Goal: Task Accomplishment & Management: Use online tool/utility

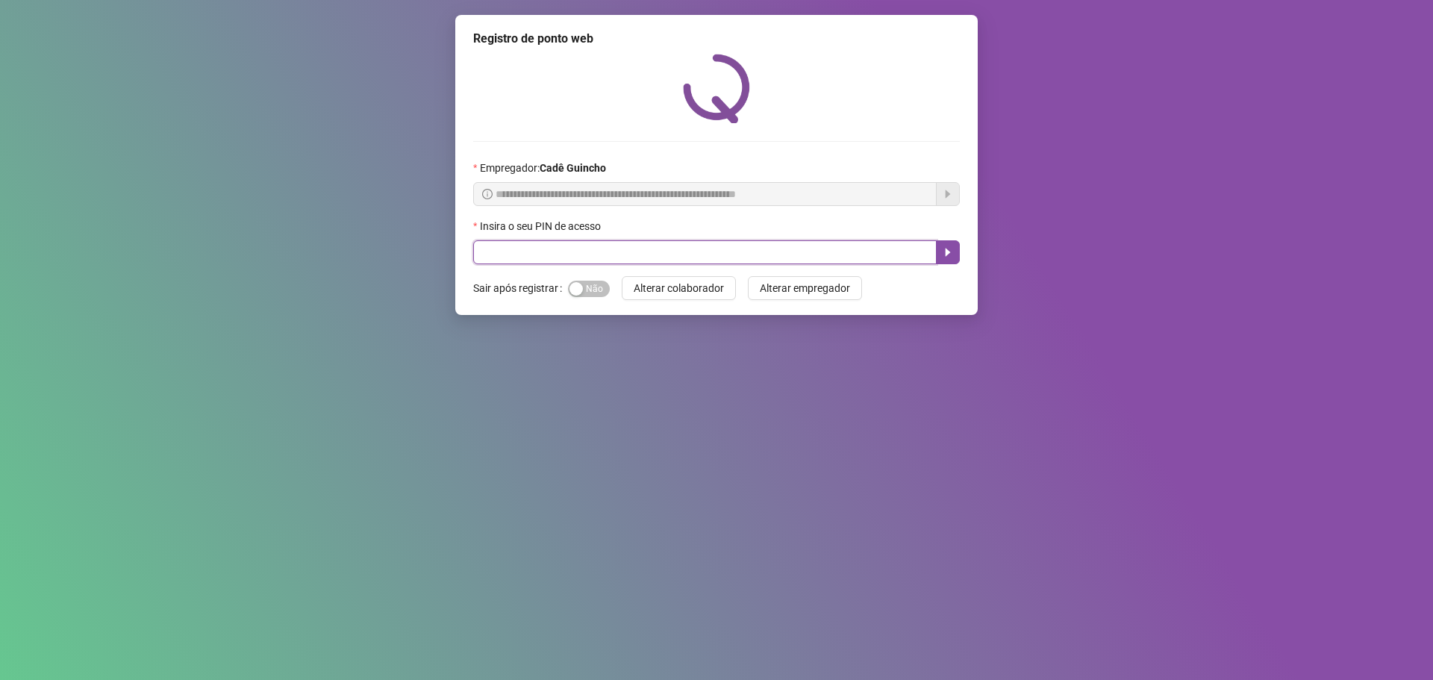
click at [628, 250] on input "text" at bounding box center [705, 252] width 464 height 24
type input "*****"
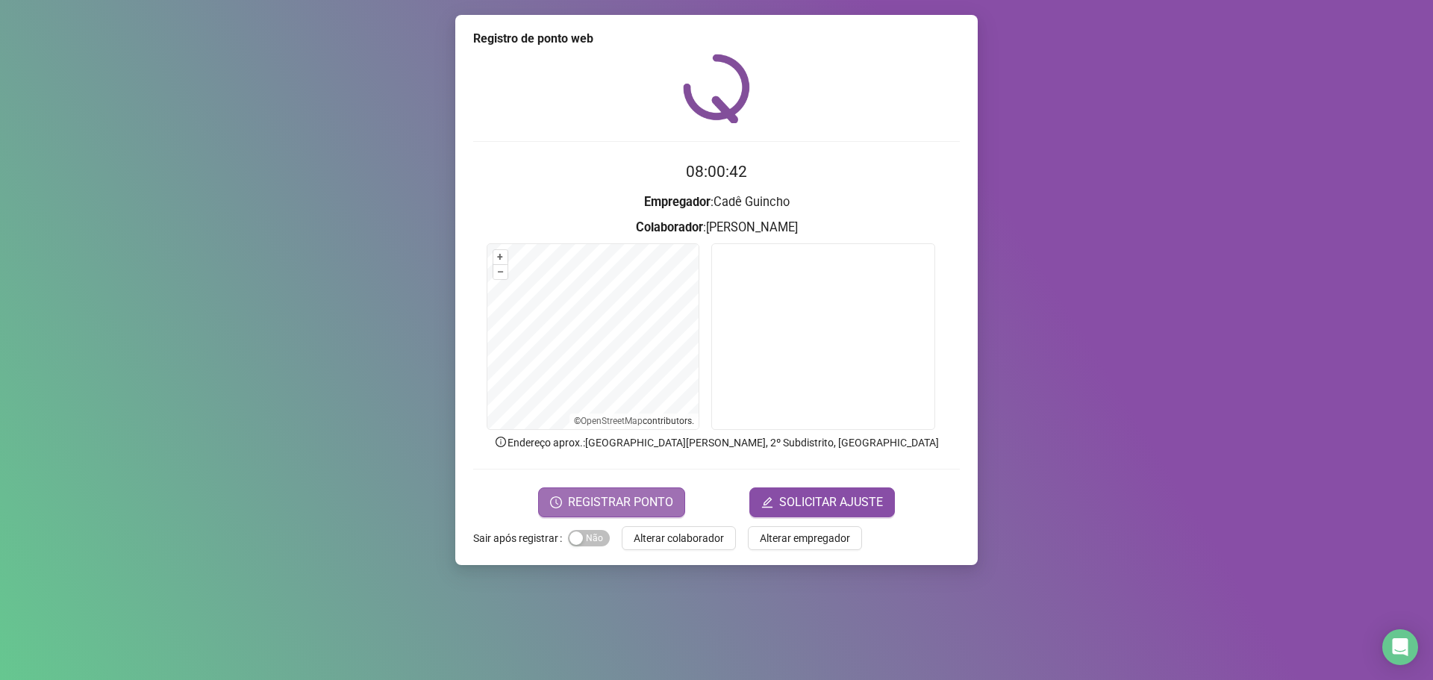
click at [629, 499] on span "REGISTRAR PONTO" at bounding box center [620, 502] width 105 height 18
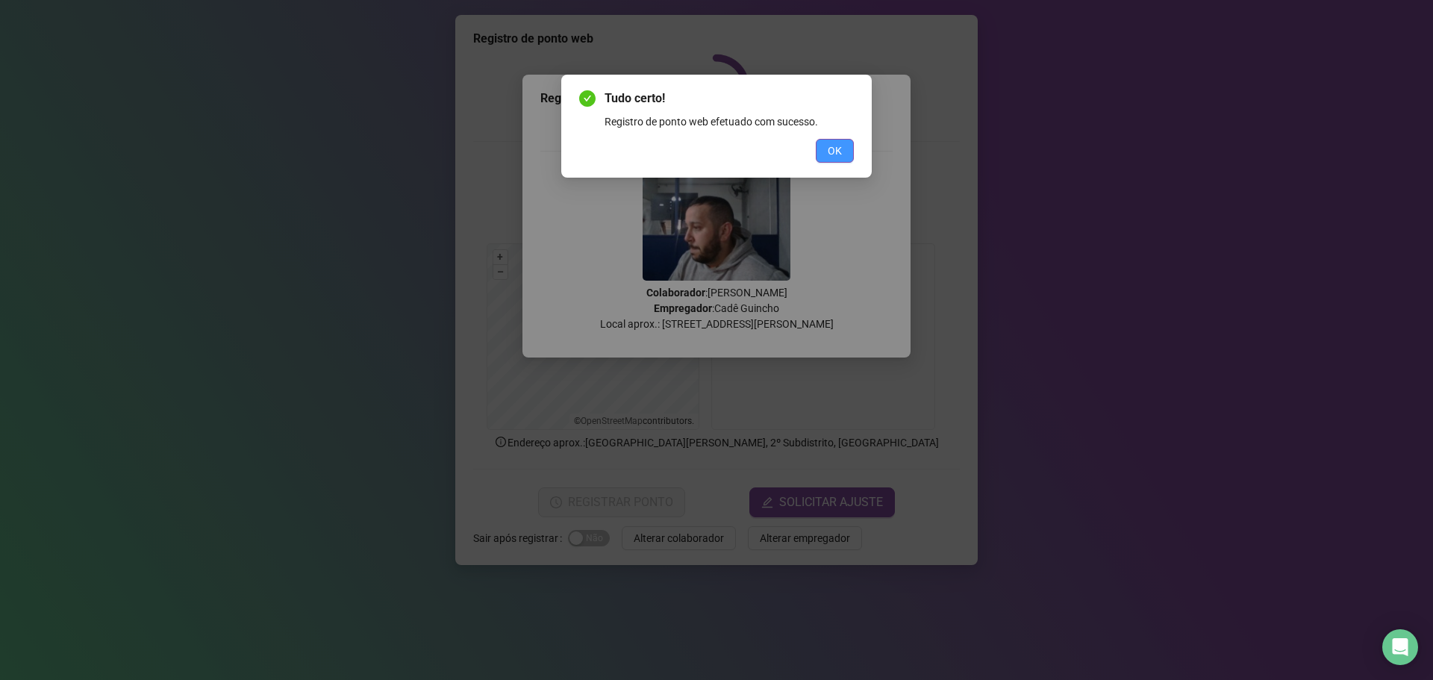
click at [848, 146] on button "OK" at bounding box center [835, 151] width 38 height 24
